Goal: Transaction & Acquisition: Purchase product/service

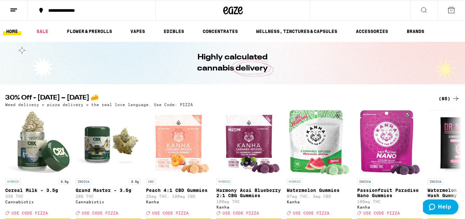
click at [387, 57] on div "Highly calculated cannabis delivery" at bounding box center [232, 63] width 465 height 42
click at [449, 97] on div "(85)" at bounding box center [449, 99] width 21 height 8
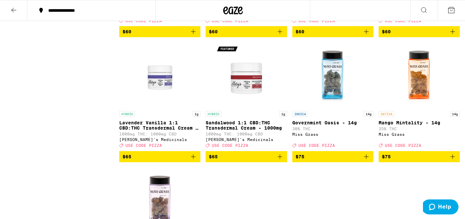
scroll to position [2206, 0]
